Goal: Information Seeking & Learning: Learn about a topic

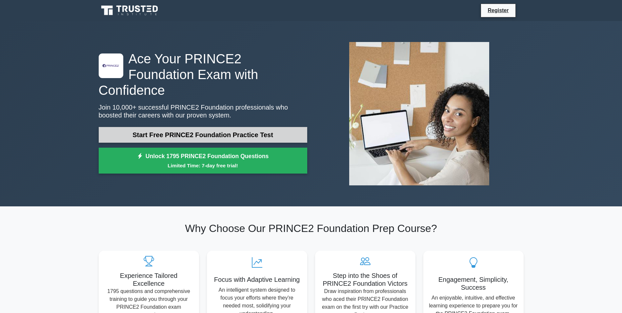
click at [208, 127] on link "Start Free PRINCE2 Foundation Practice Test" at bounding box center [203, 135] width 209 height 16
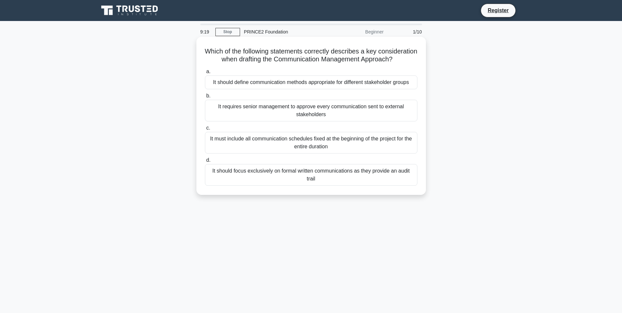
click at [321, 89] on div "It should define communication methods appropriate for different stakeholder gr…" at bounding box center [311, 82] width 213 height 14
click at [205, 74] on input "a. It should define communication methods appropriate for different stakeholder…" at bounding box center [205, 72] width 0 height 4
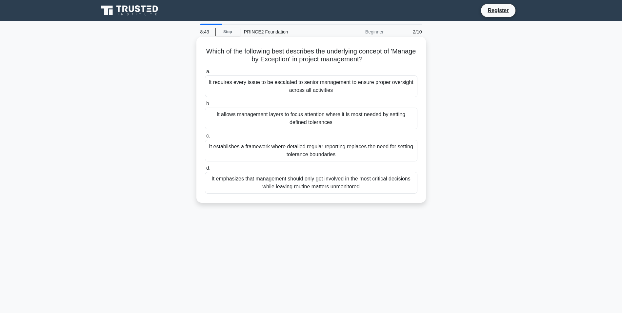
click at [331, 119] on div "It allows management layers to focus attention where it is most needed by setti…" at bounding box center [311, 119] width 213 height 22
click at [205, 106] on input "b. It allows management layers to focus attention where it is most needed by se…" at bounding box center [205, 104] width 0 height 4
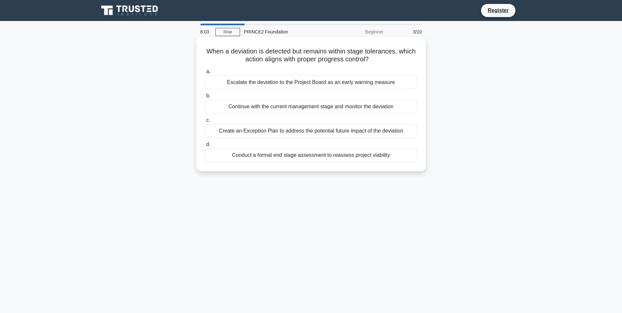
click at [303, 106] on div "Continue with the current management stage and monitor the deviation" at bounding box center [311, 107] width 213 height 14
click at [205, 98] on input "b. Continue with the current management stage and monitor the deviation" at bounding box center [205, 96] width 0 height 4
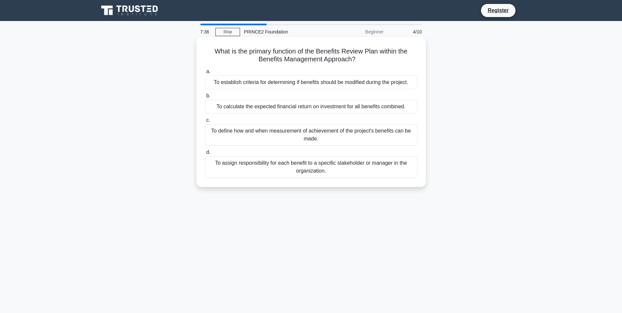
click at [317, 127] on div "To define how and when measurement of achievement of the project's benefits can…" at bounding box center [311, 135] width 213 height 22
click at [205, 122] on input "c. To define how and when measurement of achievement of the project's benefits …" at bounding box center [205, 120] width 0 height 4
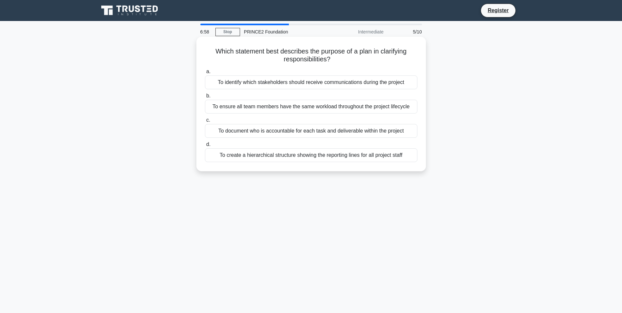
click at [355, 133] on div "To document who is accountable for each task and deliverable within the project" at bounding box center [311, 131] width 213 height 14
click at [205, 122] on input "c. To document who is accountable for each task and deliverable within the proj…" at bounding box center [205, 120] width 0 height 4
click at [347, 157] on div "To ensure the stage remains within the tolerances set by the Project Board" at bounding box center [311, 155] width 213 height 14
click at [205, 147] on input "d. To ensure the stage remains within the tolerances set by the Project Board" at bounding box center [205, 144] width 0 height 4
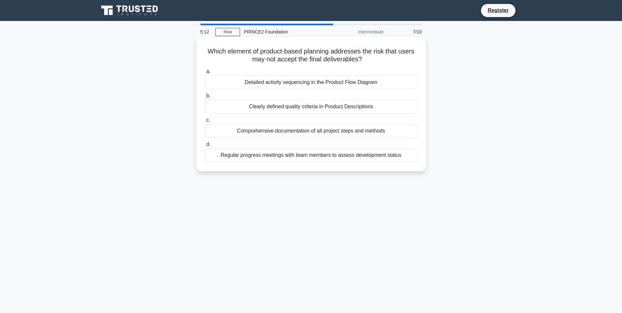
click at [333, 82] on div "Detailed activity sequencing in the Product Flow Diagram" at bounding box center [311, 82] width 213 height 14
click at [205, 74] on input "a. Detailed activity sequencing in the Product Flow Diagram" at bounding box center [205, 72] width 0 height 4
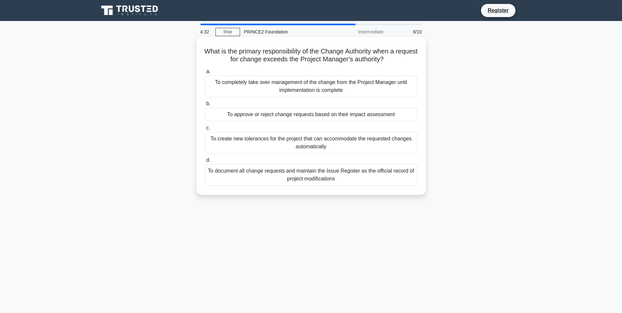
click at [326, 117] on div "To approve or reject change requests based on their impact assessment" at bounding box center [311, 115] width 213 height 14
click at [205, 106] on input "b. To approve or reject change requests based on their impact assessment" at bounding box center [205, 104] width 0 height 4
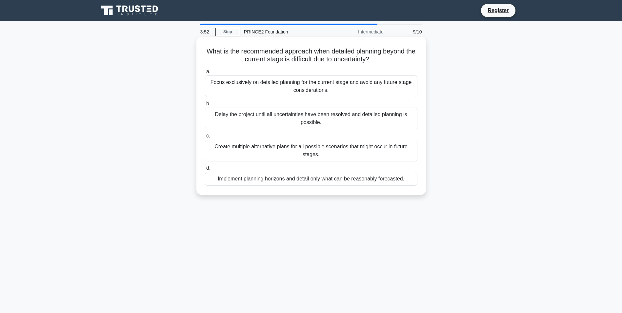
click at [341, 180] on div "Implement planning horizons and detail only what can be reasonably forecasted." at bounding box center [311, 179] width 213 height 14
click at [205, 170] on input "d. Implement planning horizons and detail only what can be reasonably forecaste…" at bounding box center [205, 168] width 0 height 4
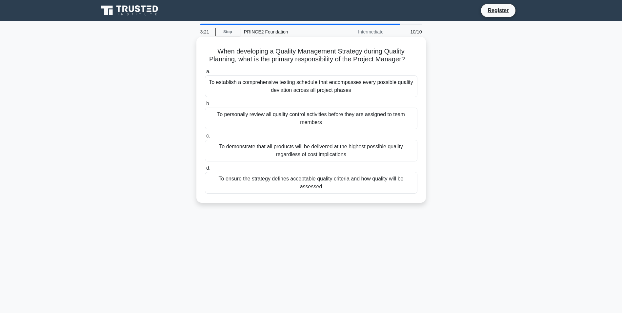
click at [381, 182] on div "To ensure the strategy defines acceptable quality criteria and how quality will…" at bounding box center [311, 183] width 213 height 22
click at [205, 170] on input "d. To ensure the strategy defines acceptable quality criteria and how quality w…" at bounding box center [205, 168] width 0 height 4
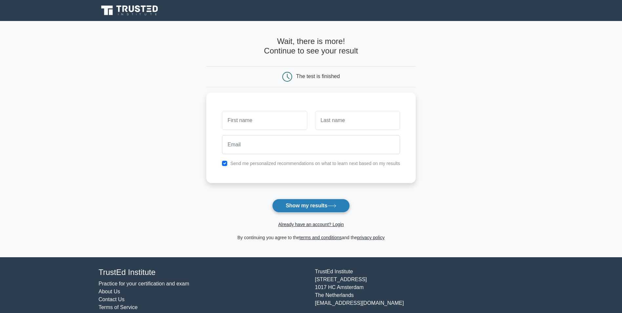
click at [300, 207] on button "Show my results" at bounding box center [310, 206] width 77 height 14
type input "rrtert"
click at [329, 127] on input "text" at bounding box center [357, 118] width 85 height 19
type input "rtert"
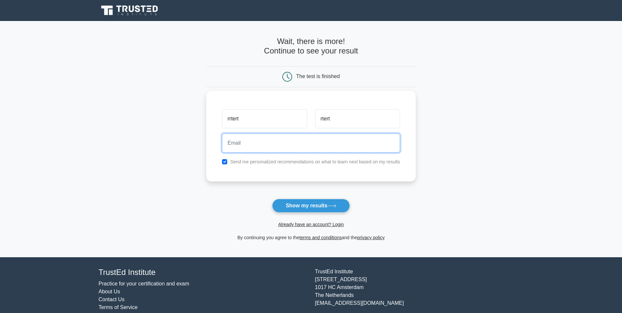
click at [275, 143] on input "email" at bounding box center [311, 143] width 178 height 19
type input "retertert@hotmail.com"
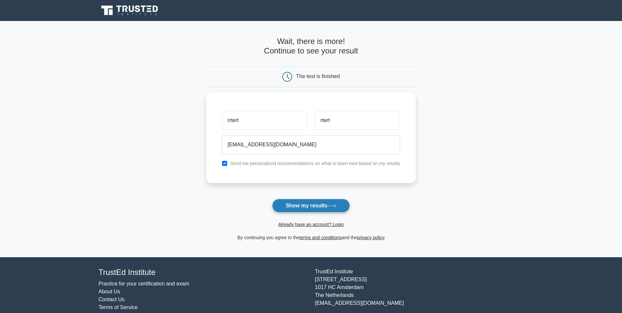
click at [318, 211] on button "Show my results" at bounding box center [310, 206] width 77 height 14
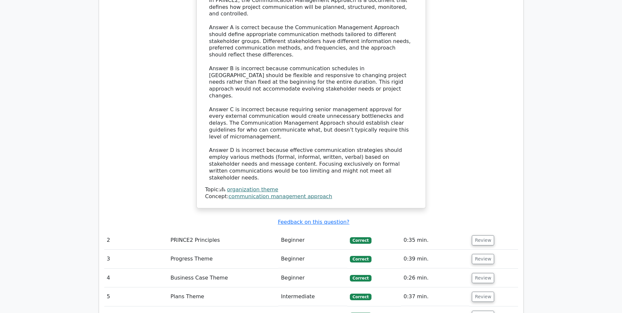
scroll to position [853, 0]
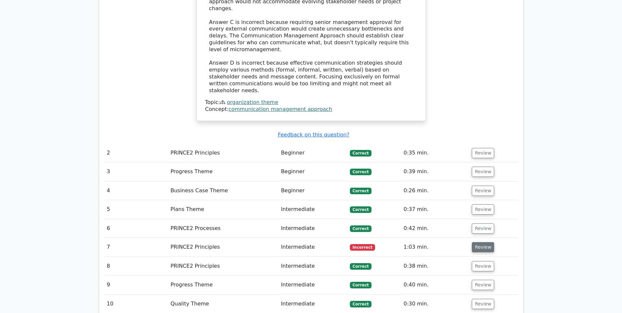
click at [480, 242] on button "Review" at bounding box center [483, 247] width 22 height 10
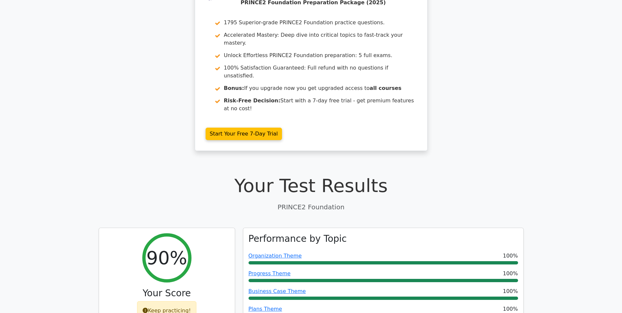
scroll to position [0, 0]
